Goal: Entertainment & Leisure: Consume media (video, audio)

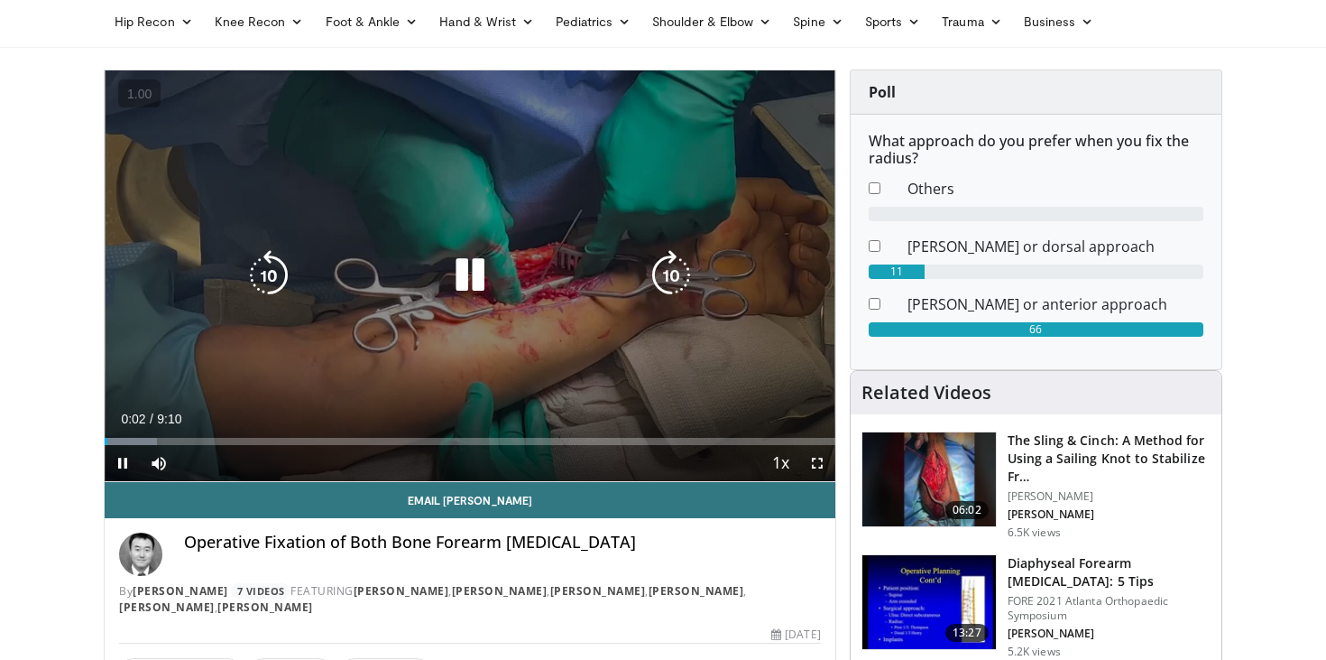
scroll to position [72, 0]
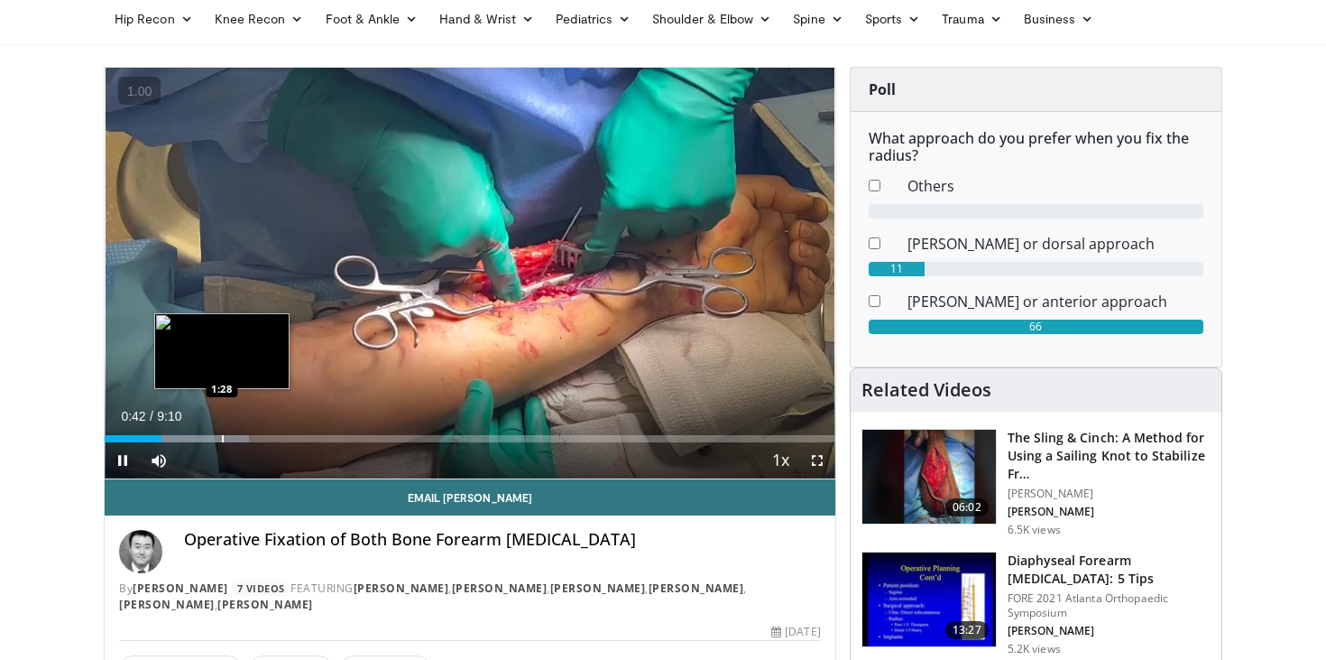
click at [222, 433] on div "Loaded : 19.82% 0:42 1:28" at bounding box center [470, 433] width 731 height 17
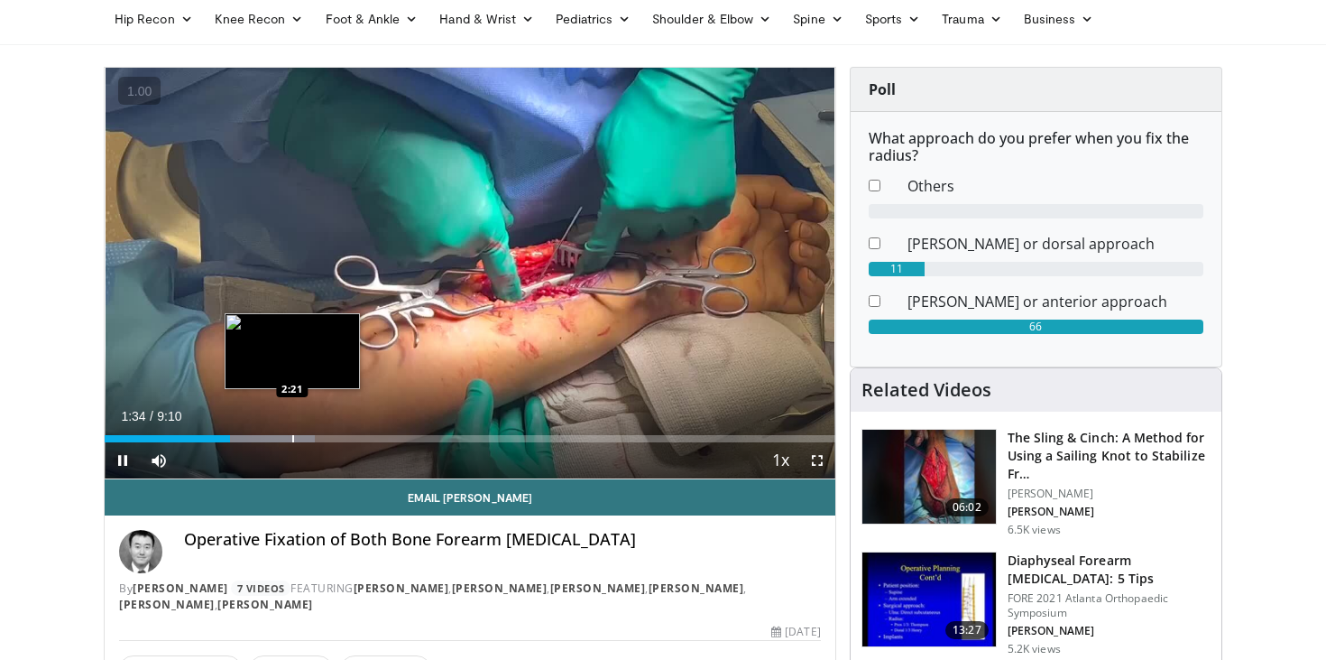
click at [292, 437] on div "Progress Bar" at bounding box center [293, 438] width 2 height 7
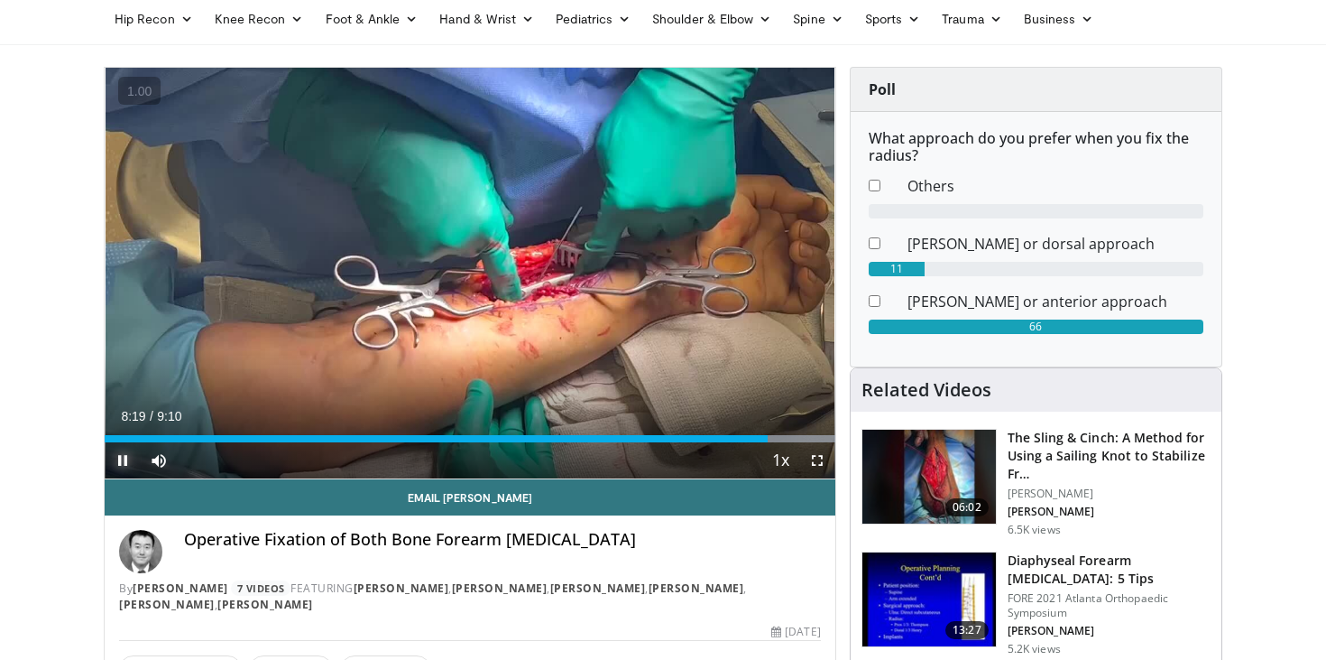
click at [124, 454] on span "Video Player" at bounding box center [123, 460] width 36 height 36
